Goal: Task Accomplishment & Management: Manage account settings

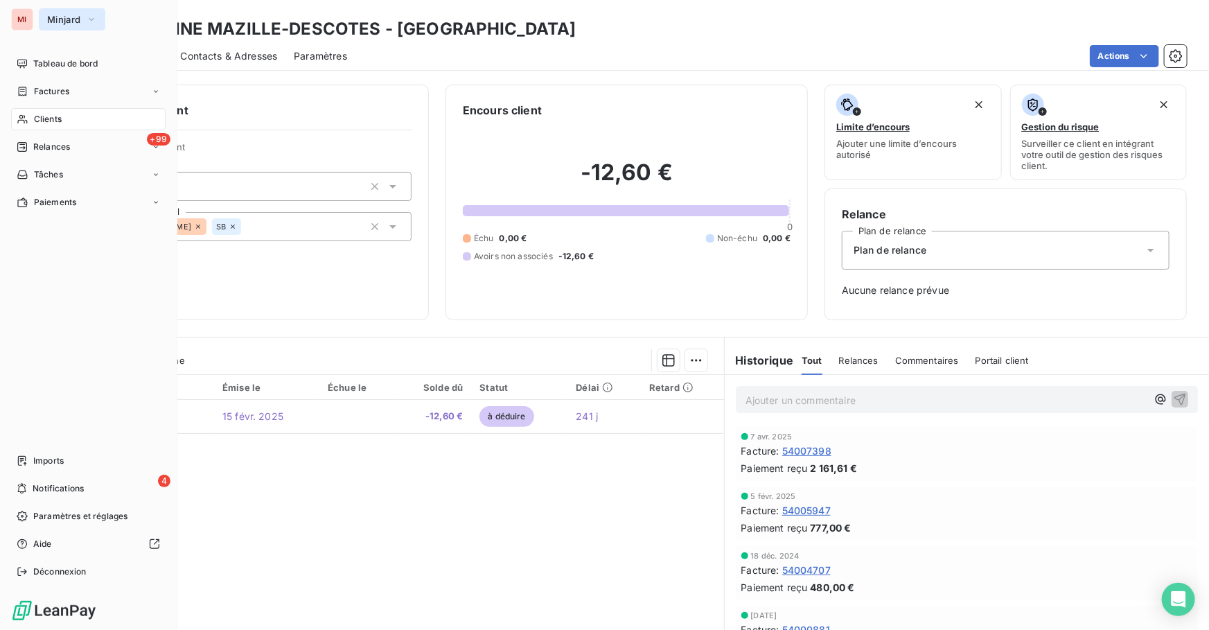
click at [62, 25] on button "Minjard" at bounding box center [72, 19] width 67 height 22
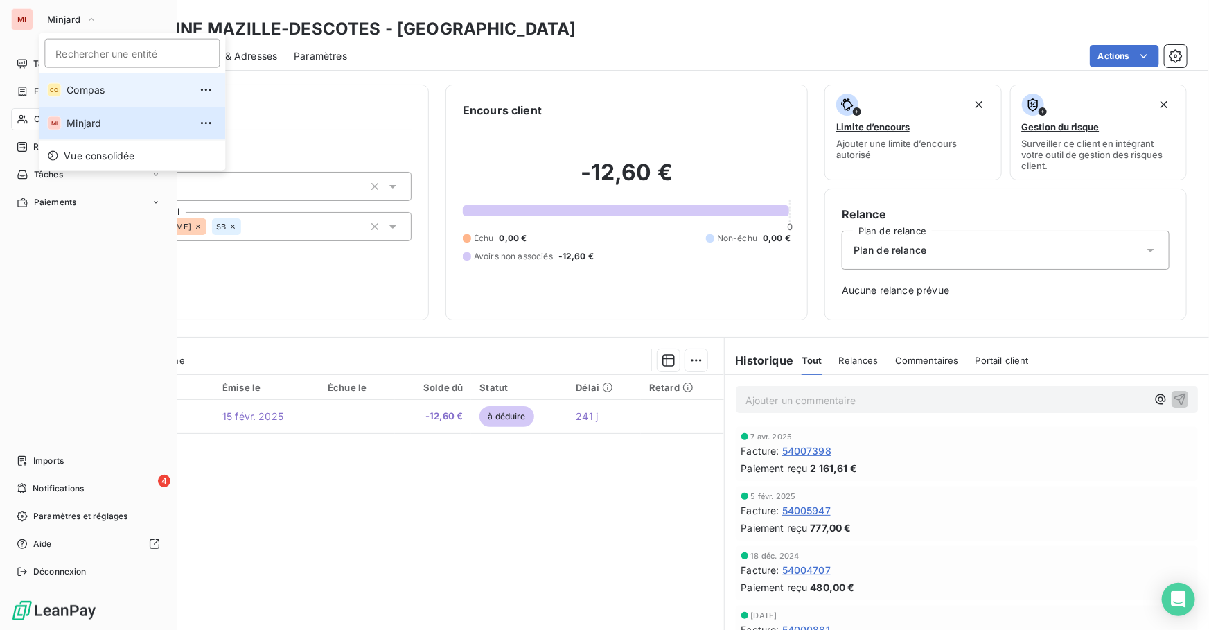
click at [76, 80] on li "CO Compas" at bounding box center [132, 89] width 186 height 33
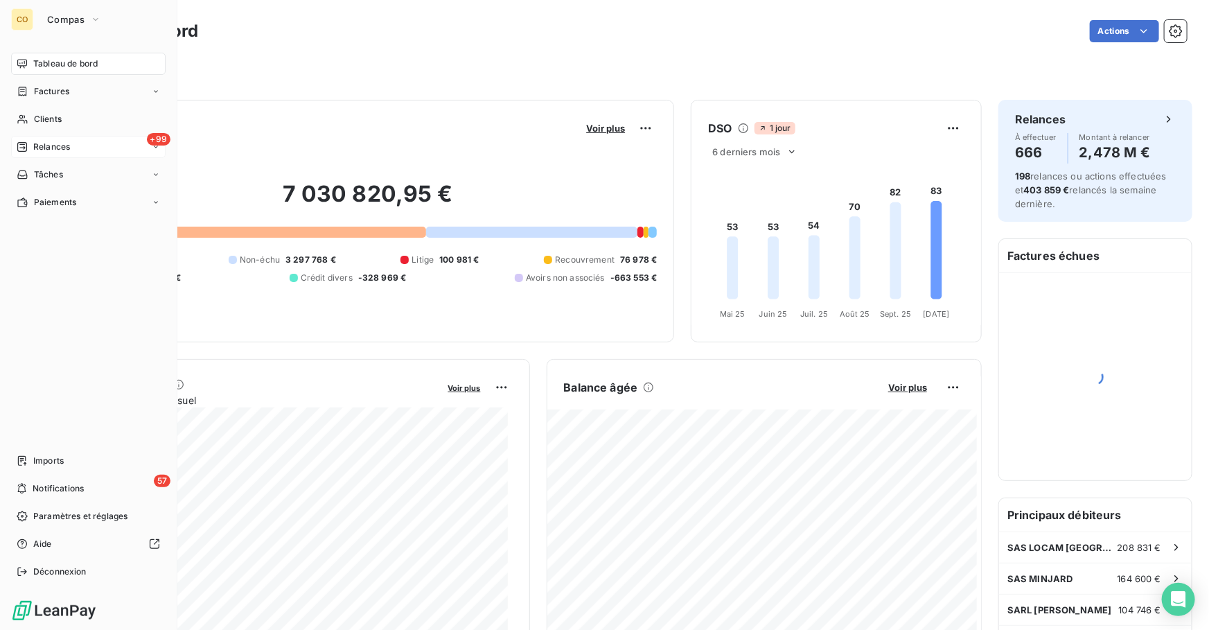
click at [74, 154] on div "+99 Relances" at bounding box center [88, 147] width 155 height 22
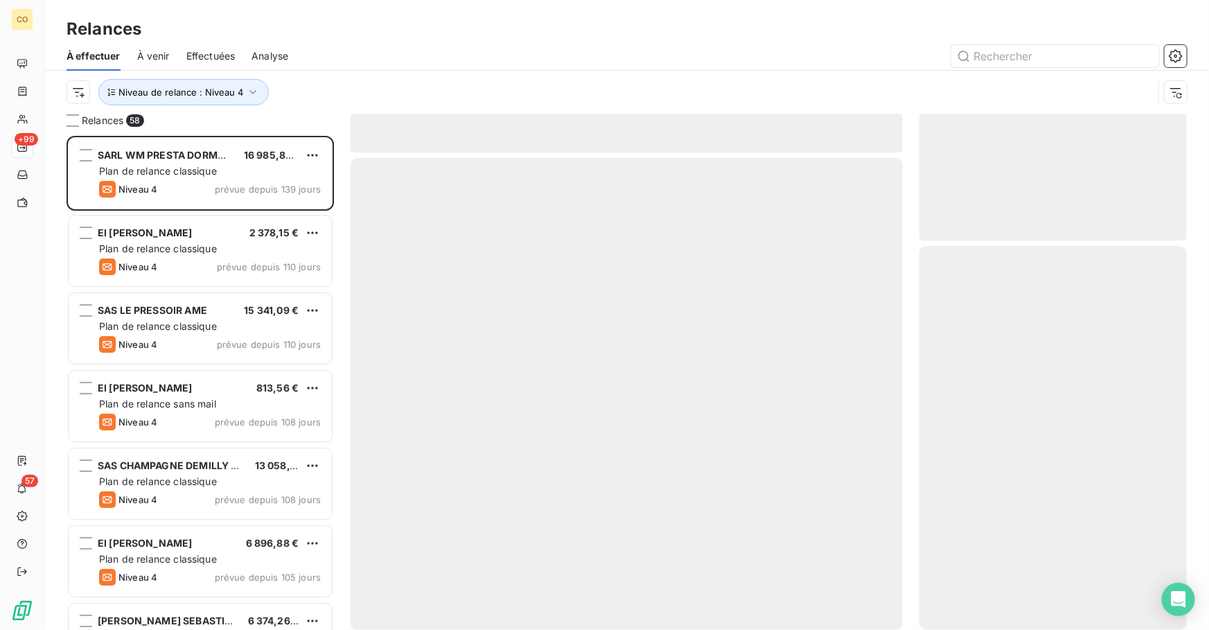
scroll to position [485, 258]
click at [224, 51] on span "Effectuées" at bounding box center [210, 56] width 49 height 14
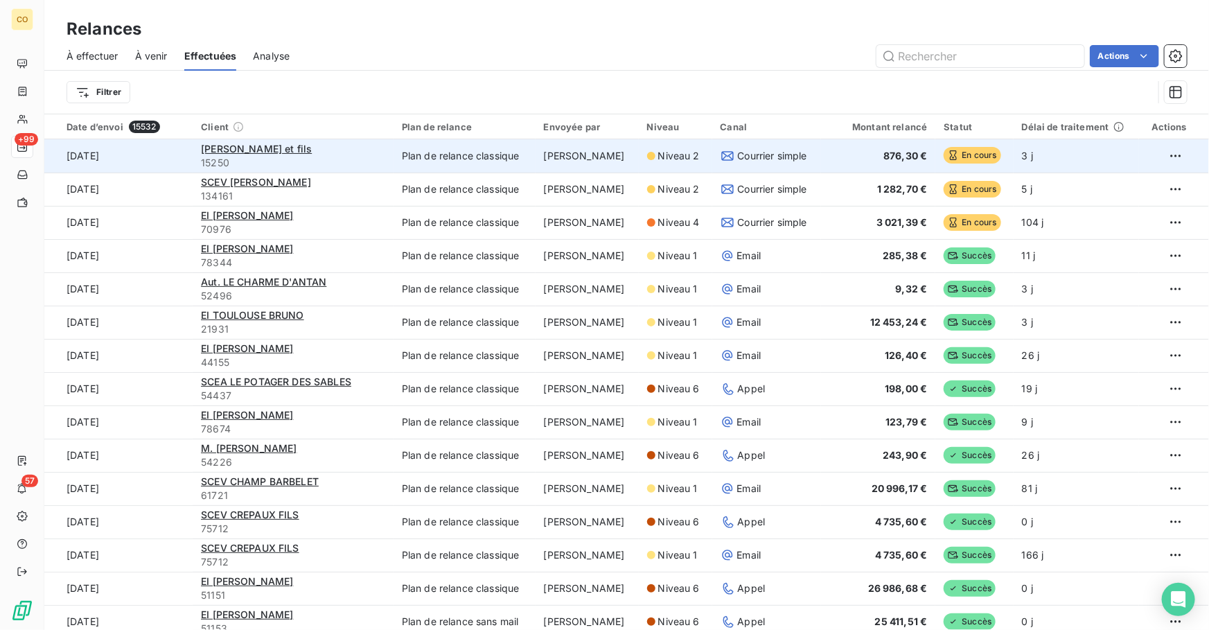
click at [610, 155] on td "[PERSON_NAME]" at bounding box center [587, 155] width 103 height 33
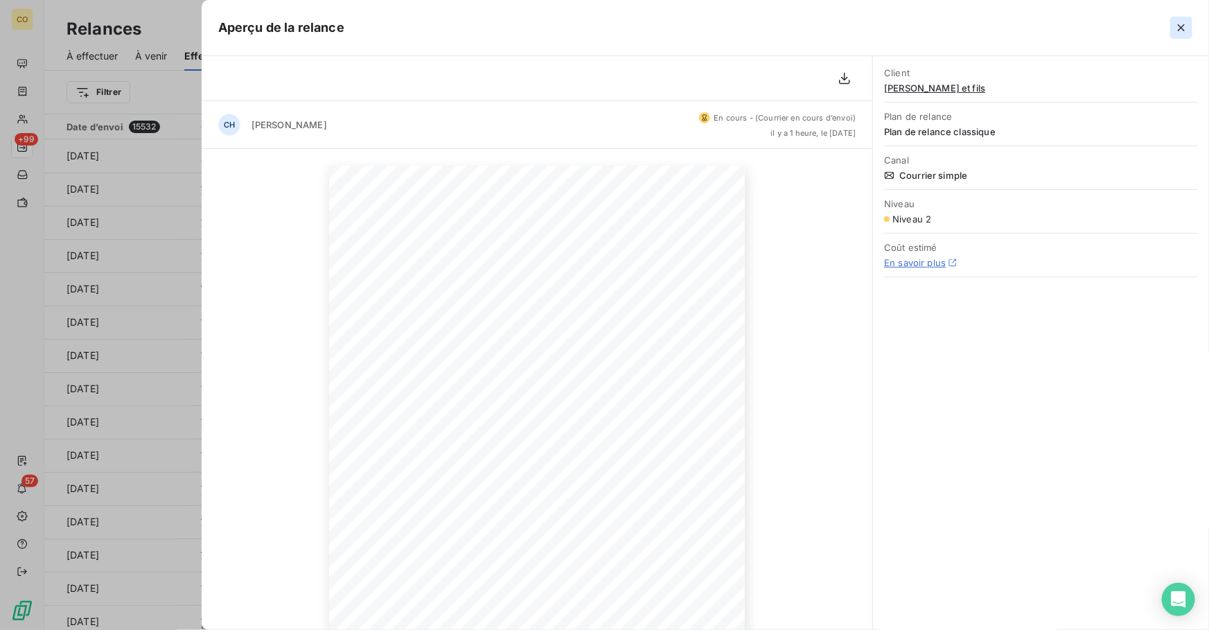
click at [1183, 34] on icon "button" at bounding box center [1181, 28] width 14 height 14
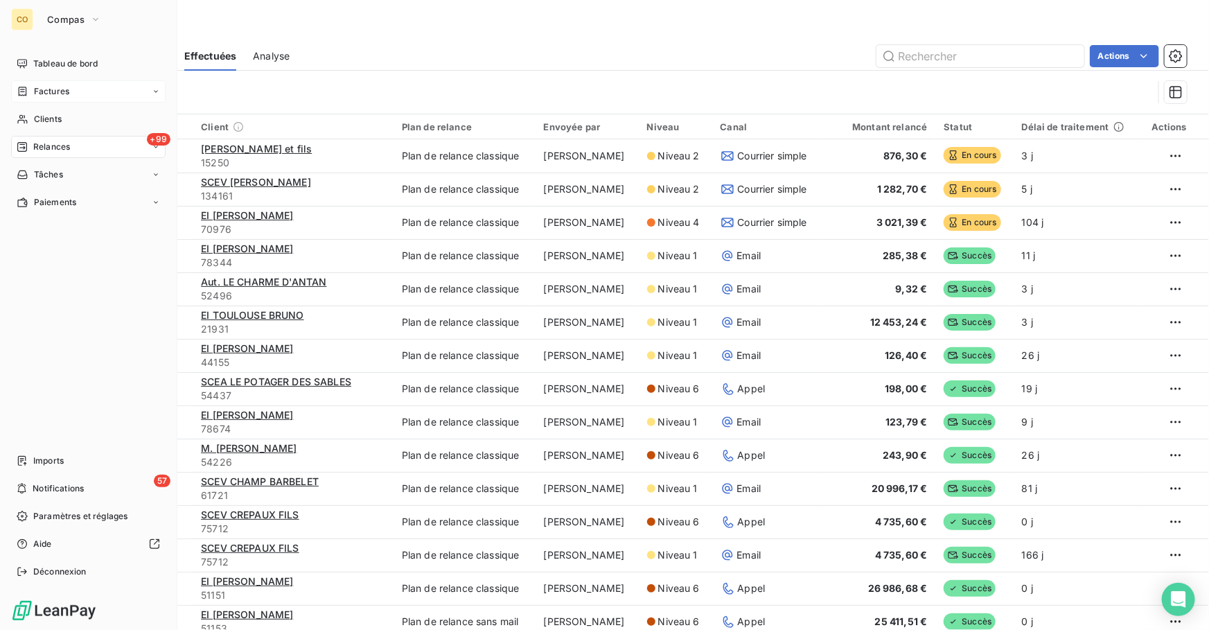
click at [65, 96] on span "Factures" at bounding box center [51, 91] width 35 height 12
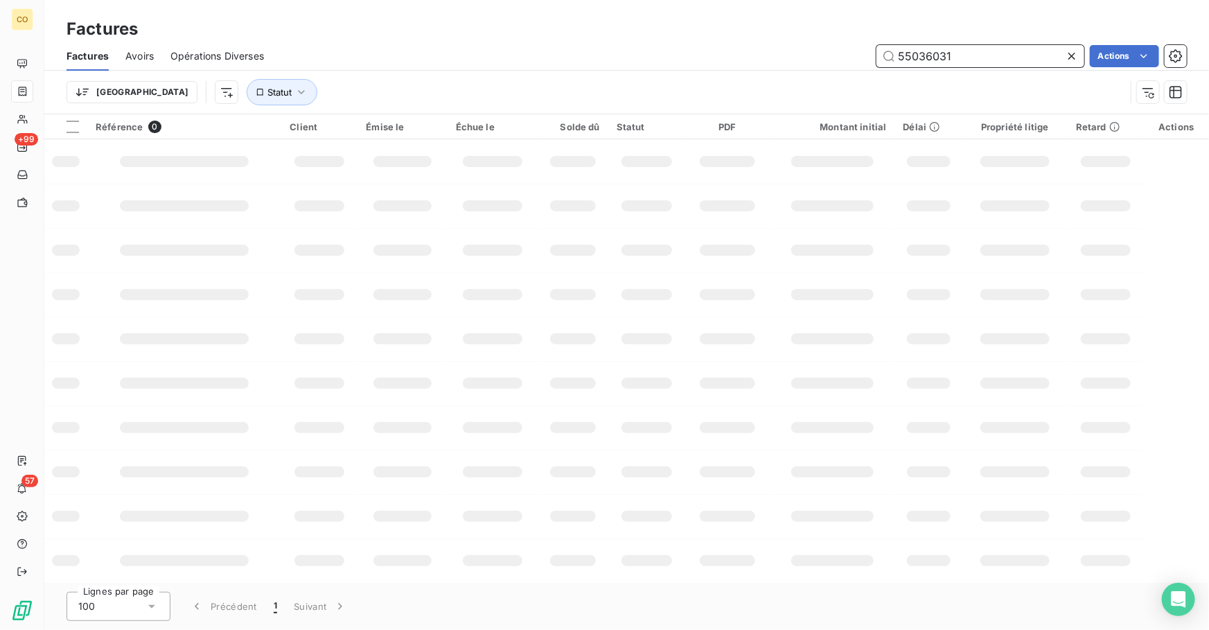
drag, startPoint x: 970, startPoint y: 53, endPoint x: 808, endPoint y: 46, distance: 162.3
click at [809, 46] on div "55036031 Actions" at bounding box center [734, 56] width 906 height 22
type input "54165583"
click at [953, 94] on div "Trier Statut" at bounding box center [596, 92] width 1059 height 26
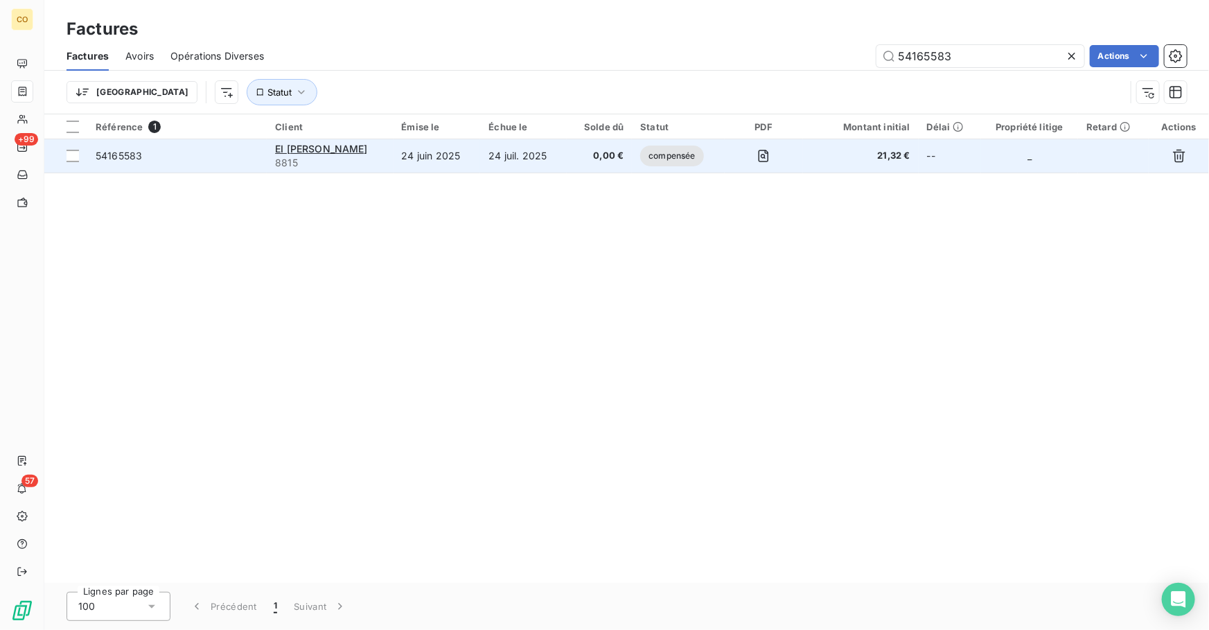
click at [432, 146] on td "24 juin 2025" at bounding box center [437, 155] width 87 height 33
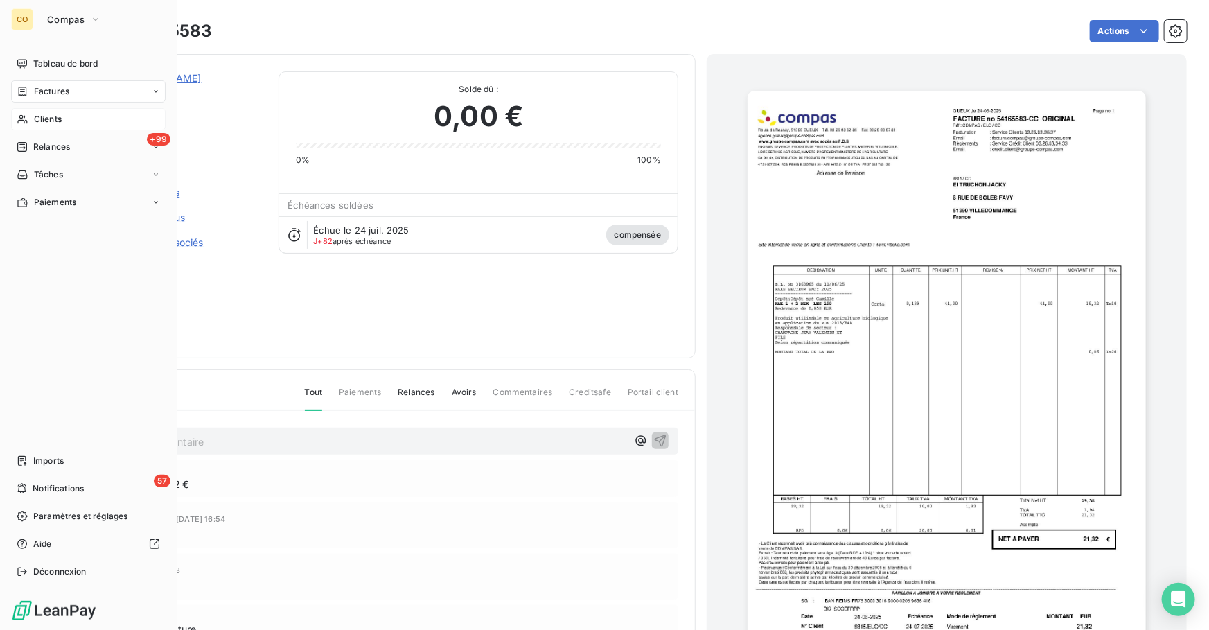
click at [44, 118] on span "Clients" at bounding box center [48, 119] width 28 height 12
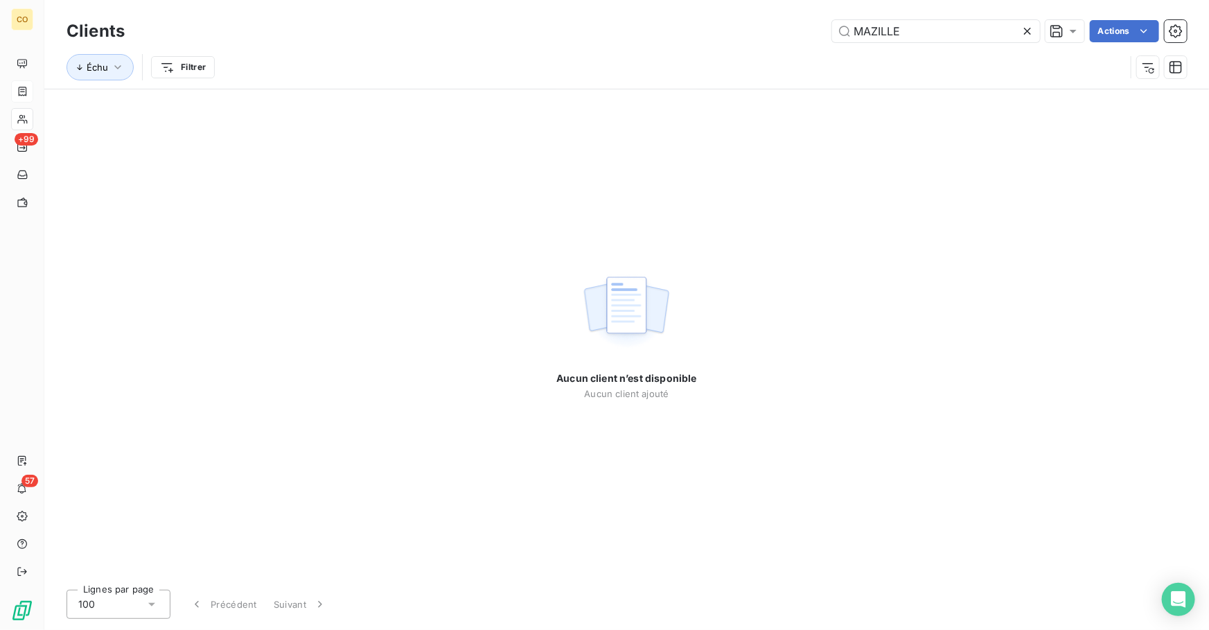
drag, startPoint x: 906, startPoint y: 21, endPoint x: 753, endPoint y: 24, distance: 153.1
click at [796, 21] on div "MAZILLE Actions" at bounding box center [664, 31] width 1046 height 22
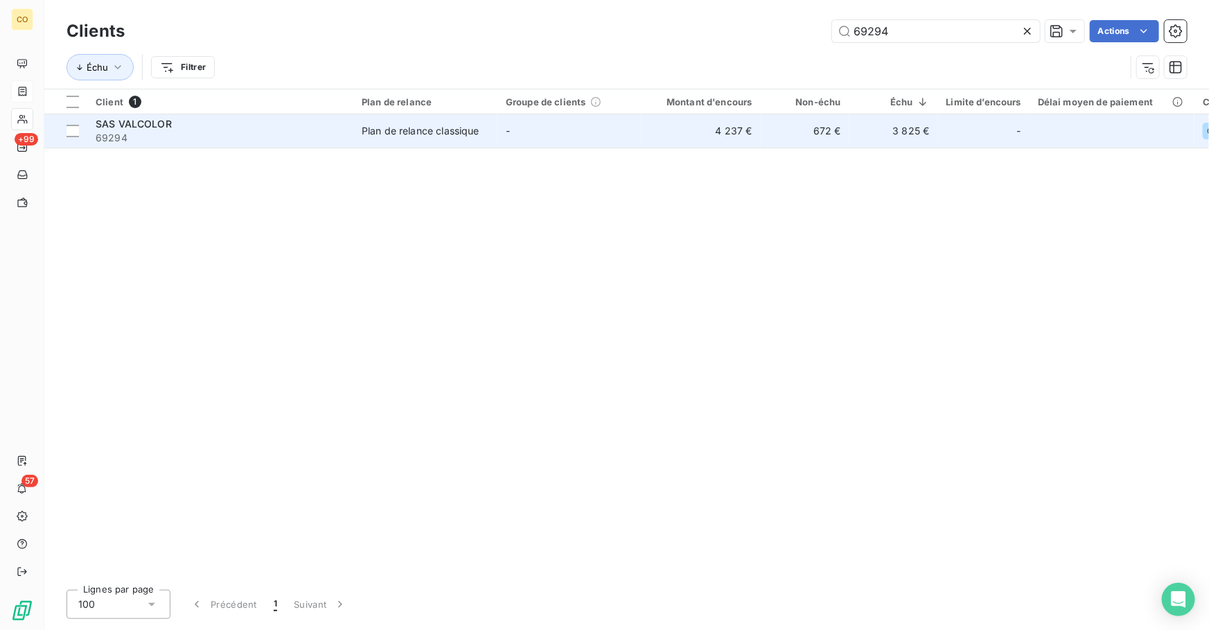
type input "69294"
click at [575, 134] on td "-" at bounding box center [569, 130] width 144 height 33
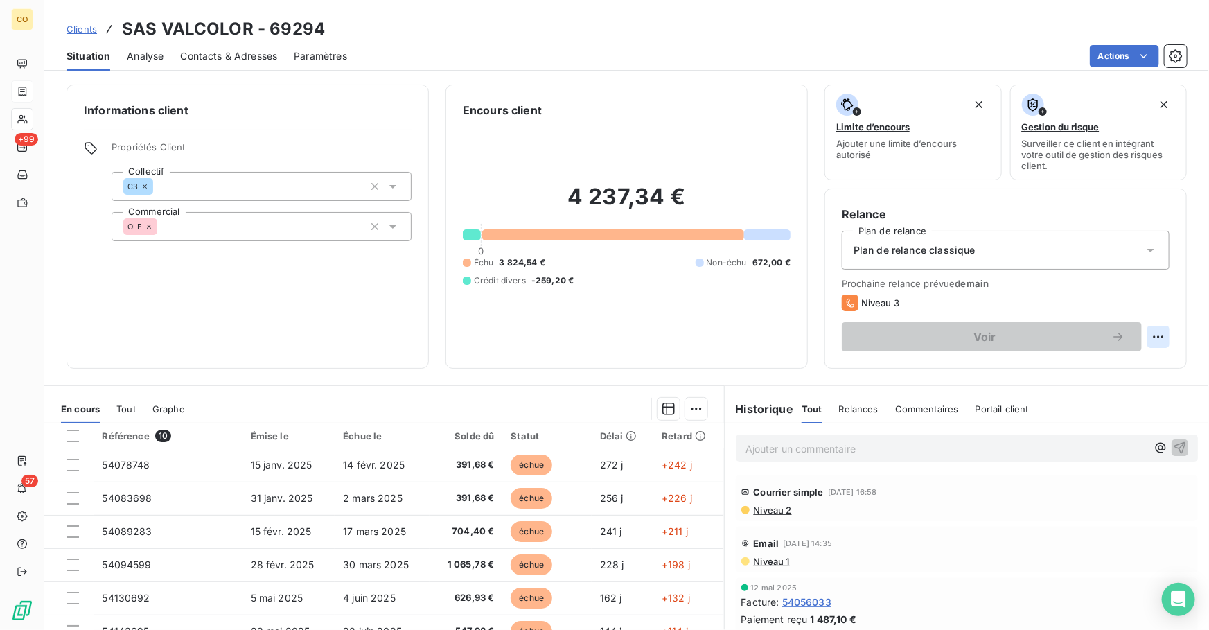
click at [1141, 339] on html "CO +99 57 Clients SAS VALCOLOR - 69294 Situation Analyse Contacts & Adresses Pa…" at bounding box center [604, 315] width 1209 height 630
click at [1074, 370] on div "Replanifier cette action" at bounding box center [1092, 366] width 124 height 22
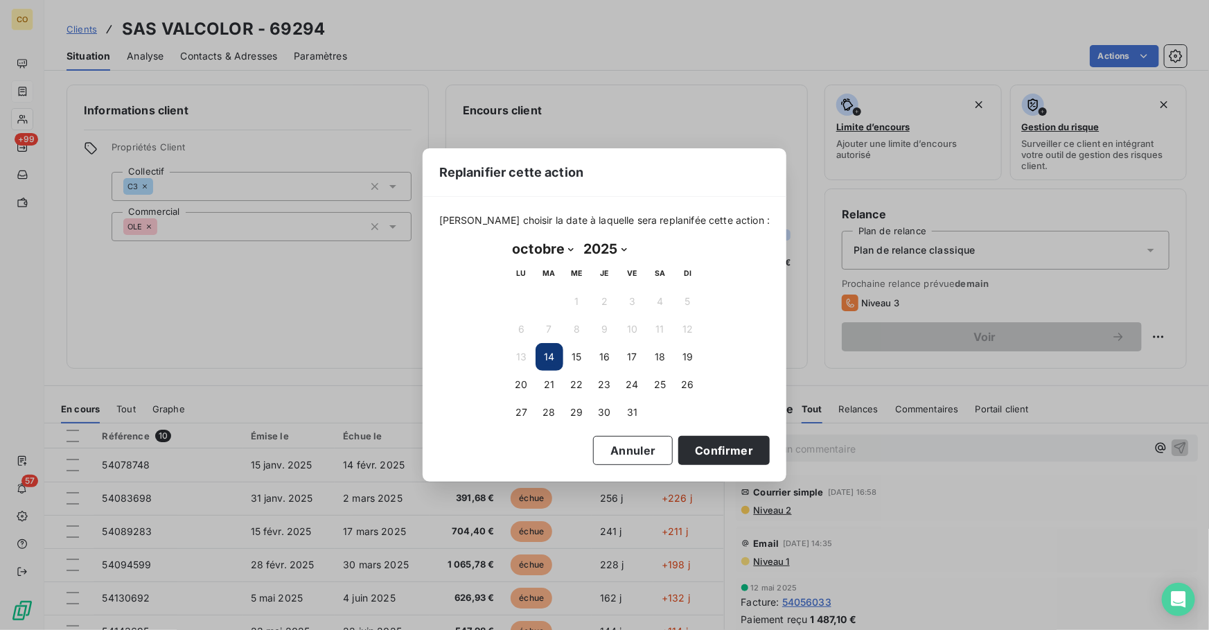
click at [558, 246] on select "janvier février mars avril mai juin juillet août septembre octobre novembre déc…" at bounding box center [543, 249] width 71 height 22
select select "10"
click at [508, 238] on select "janvier février mars avril mai juin juillet août septembre octobre novembre déc…" at bounding box center [543, 249] width 71 height 22
click at [575, 329] on button "5" at bounding box center [577, 329] width 28 height 28
click at [723, 452] on button "Confirmer" at bounding box center [723, 450] width 91 height 29
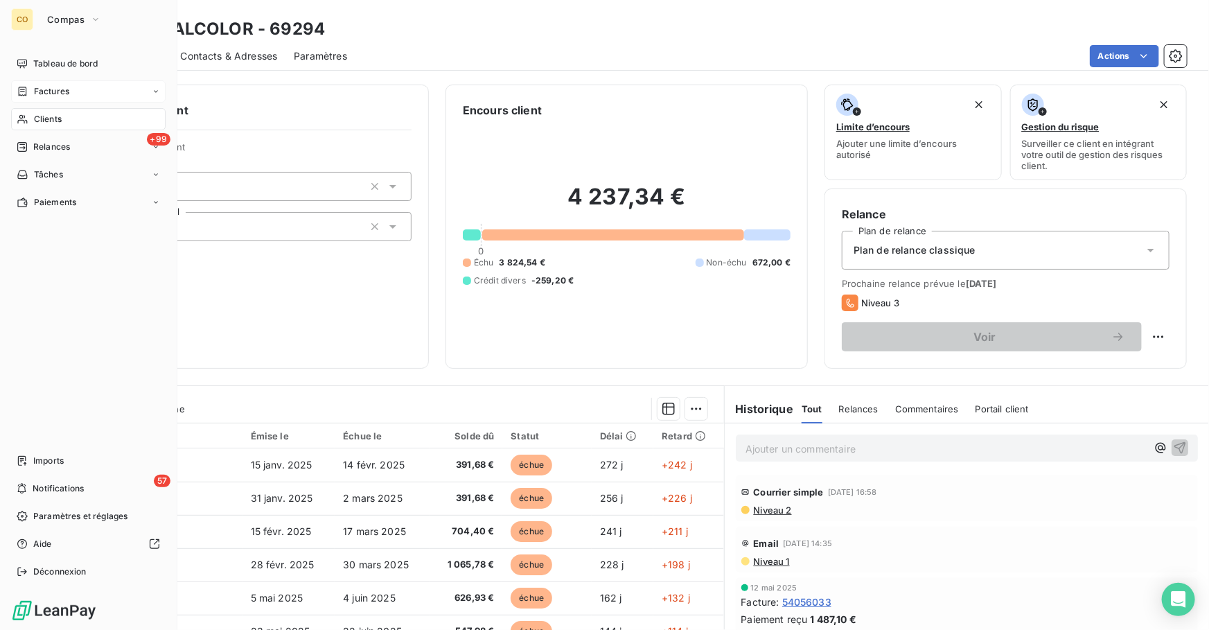
click at [69, 87] on div "Factures" at bounding box center [88, 91] width 155 height 22
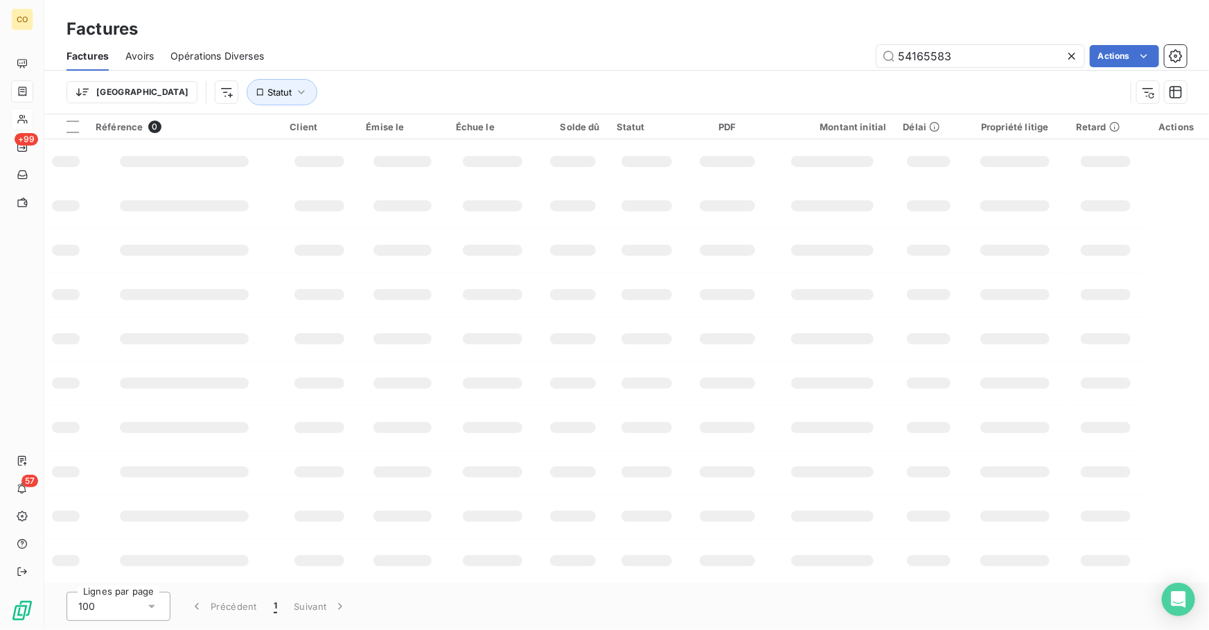
drag, startPoint x: 965, startPoint y: 55, endPoint x: 726, endPoint y: 44, distance: 239.3
click at [726, 45] on div "54165583 Actions" at bounding box center [734, 56] width 906 height 22
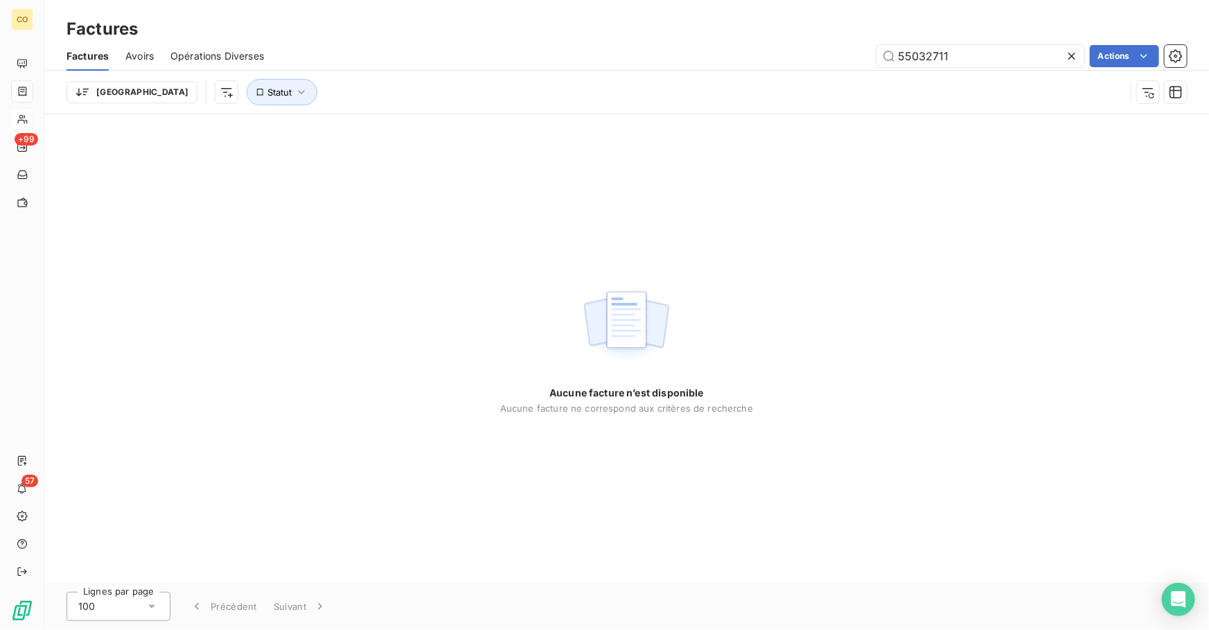
type input "55032711"
